Goal: Check status: Check status

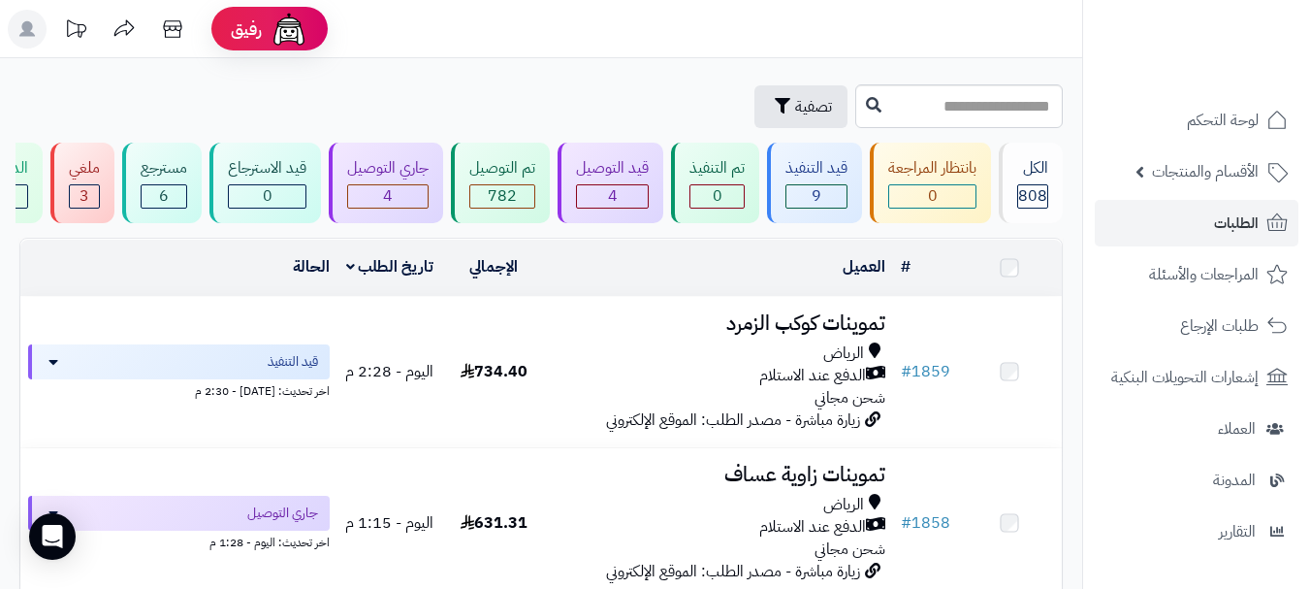
click at [1233, 221] on span "الطلبات" at bounding box center [1236, 222] width 45 height 27
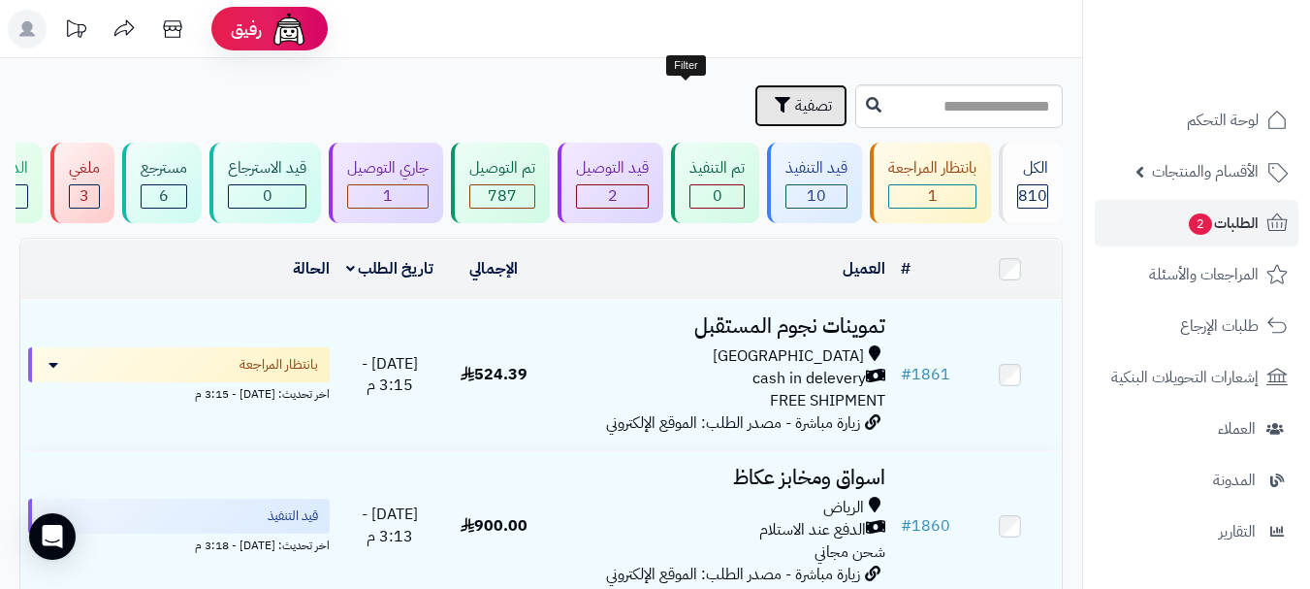
click at [795, 96] on span "تصفية" at bounding box center [813, 105] width 37 height 23
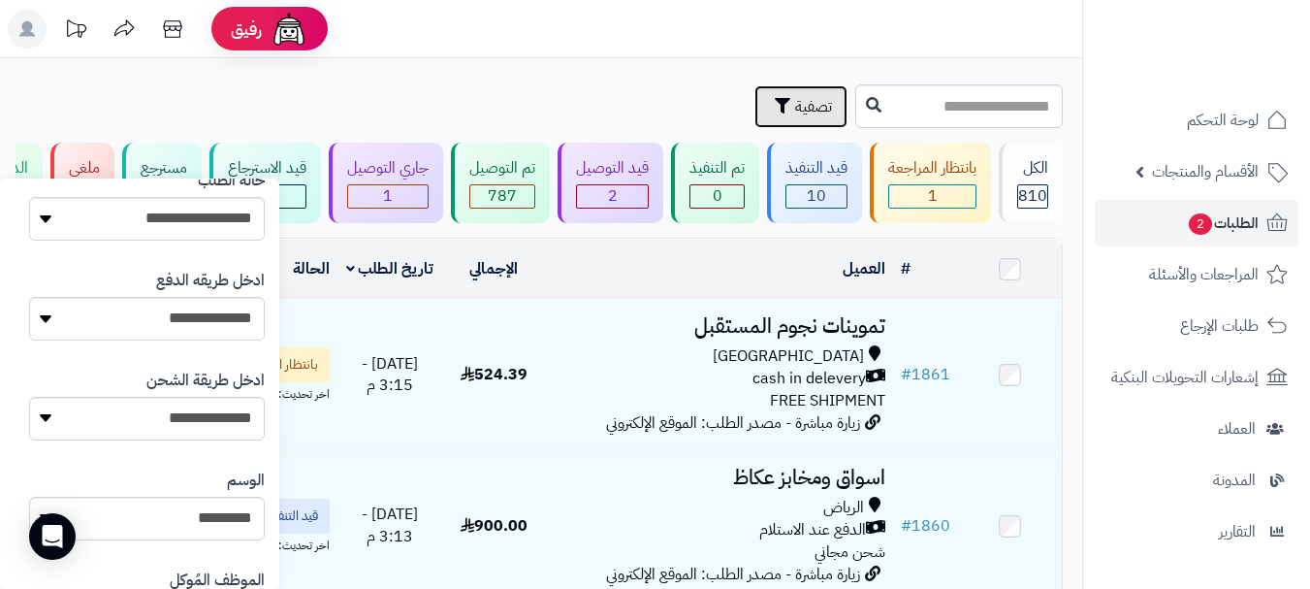
scroll to position [1152, 0]
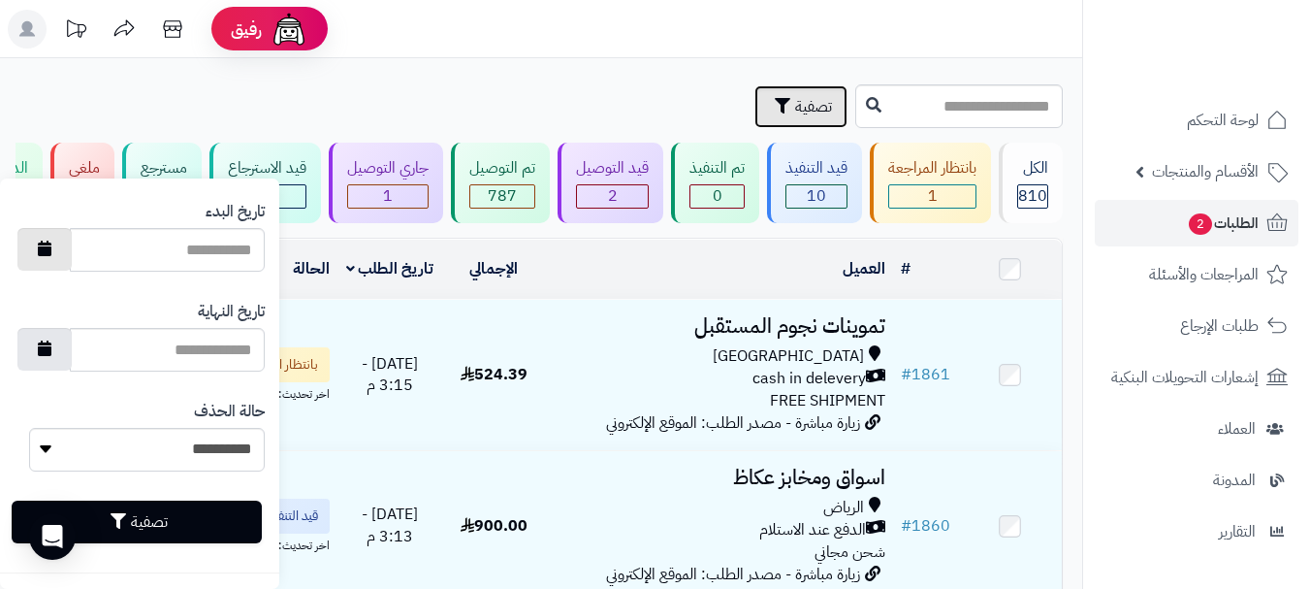
click at [66, 255] on button "button" at bounding box center [44, 249] width 54 height 43
type input "**********"
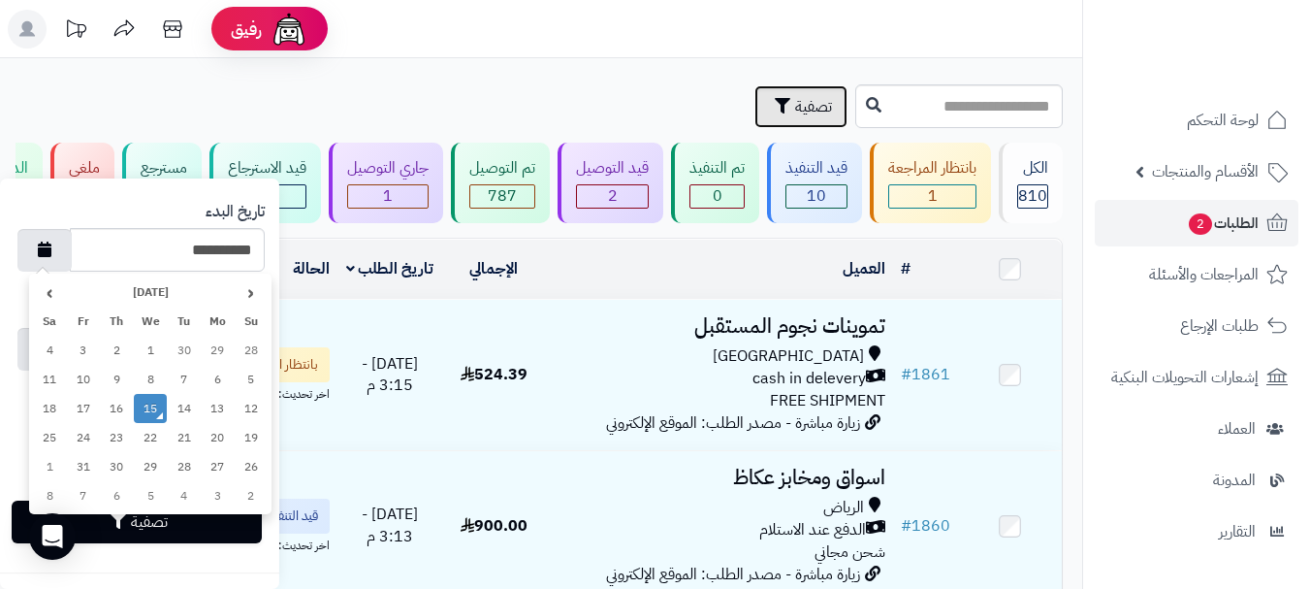
click at [146, 414] on td "15" at bounding box center [151, 408] width 34 height 29
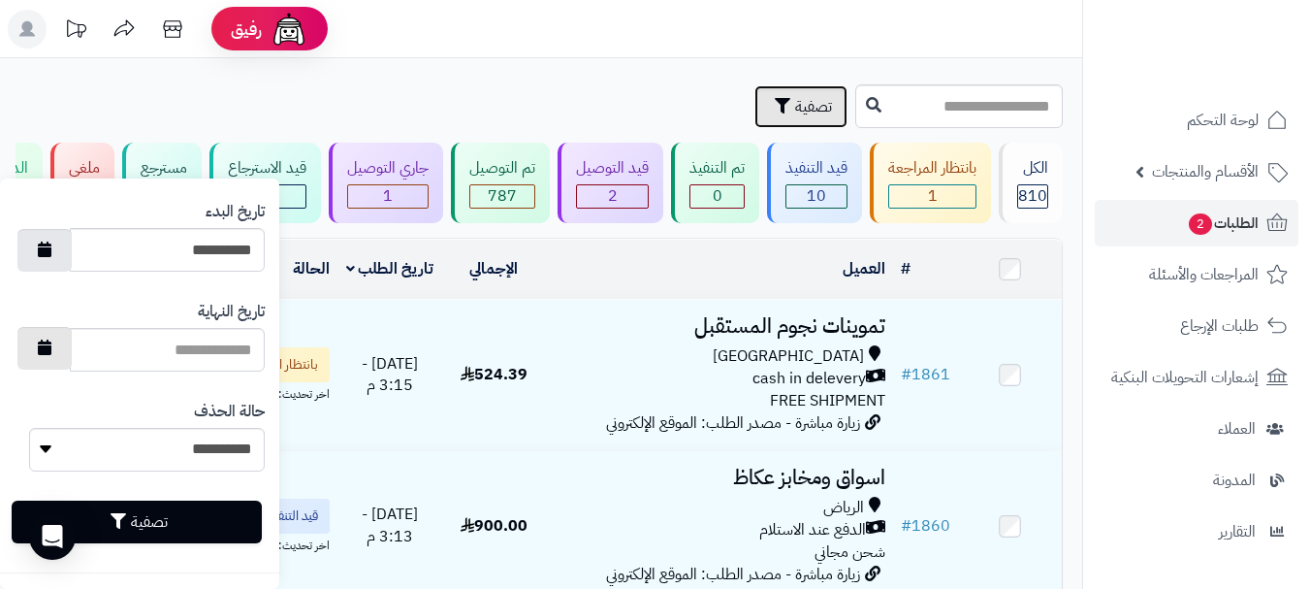
click at [49, 349] on button "button" at bounding box center [44, 348] width 54 height 43
type input "**********"
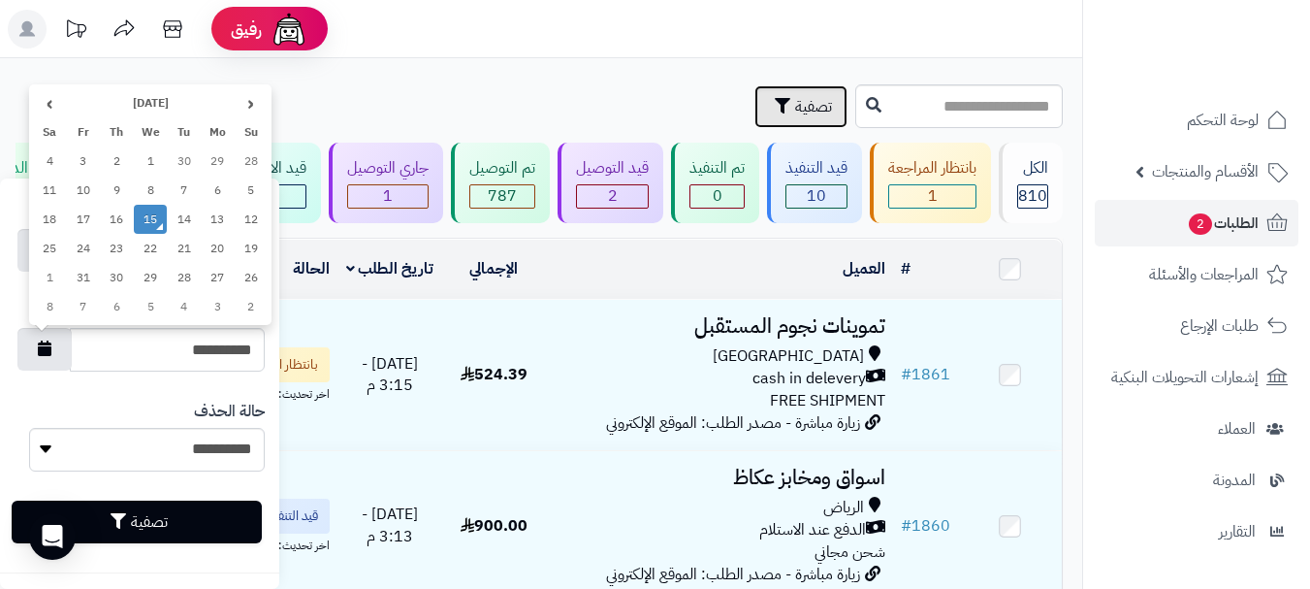
click at [154, 220] on td "15" at bounding box center [151, 219] width 34 height 29
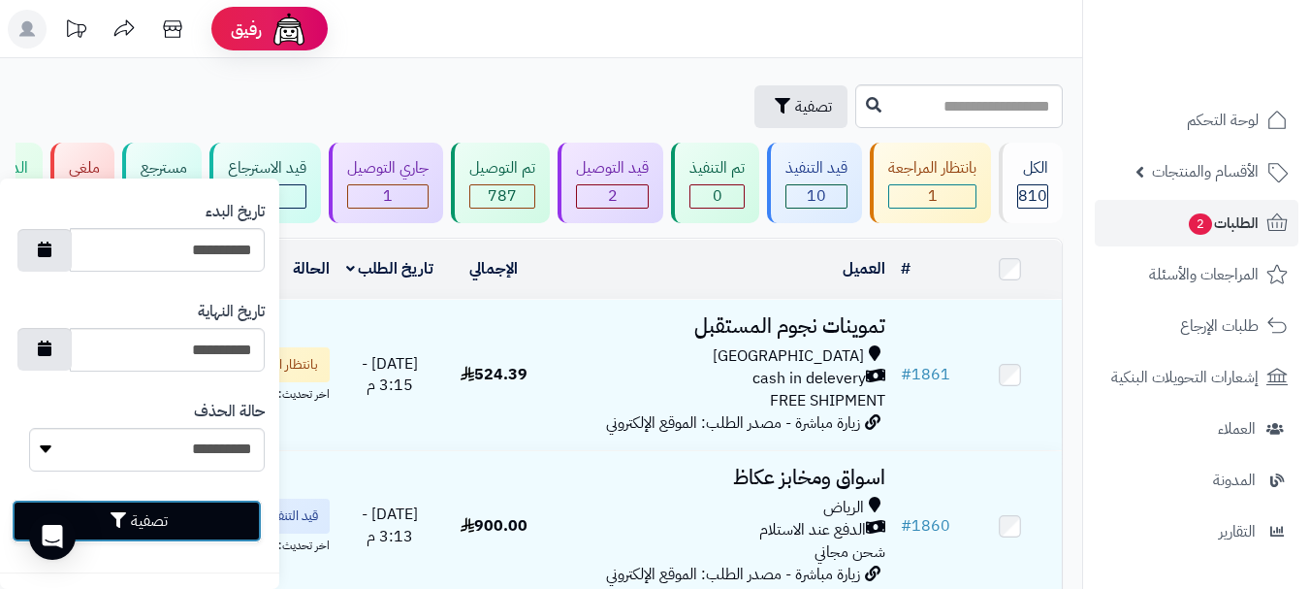
click at [154, 520] on button "تصفية" at bounding box center [137, 520] width 250 height 43
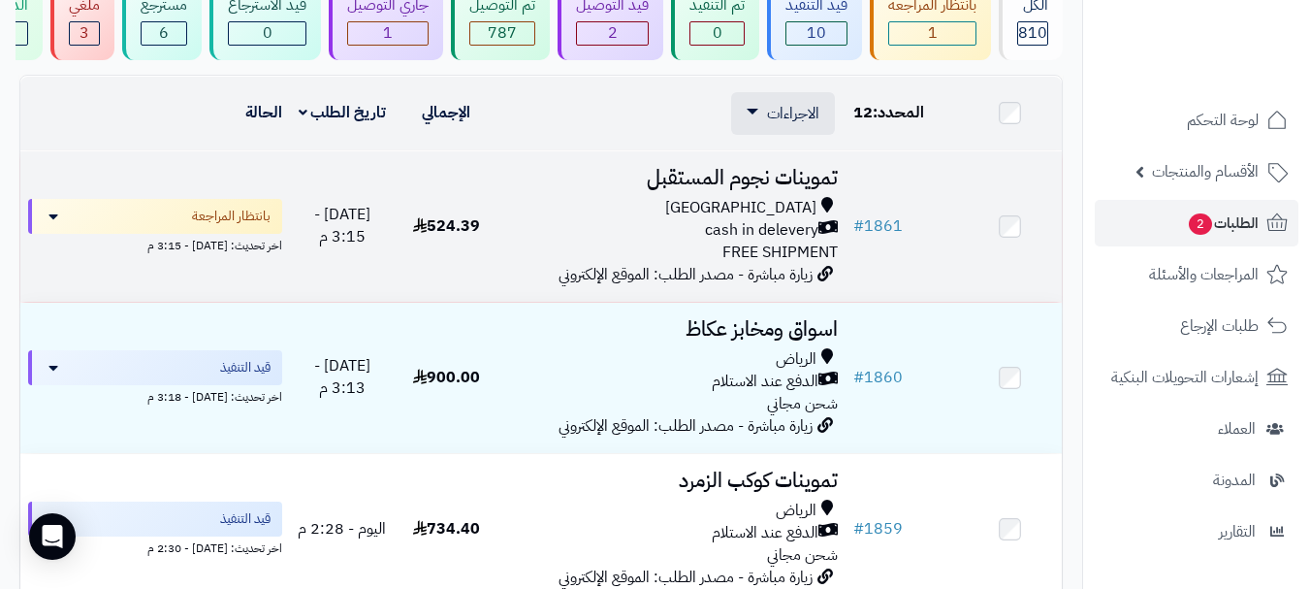
scroll to position [97, 0]
